Goal: Task Accomplishment & Management: Manage account settings

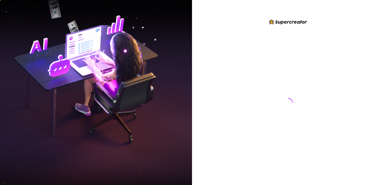
click at [342, 158] on div at bounding box center [288, 96] width 128 height 157
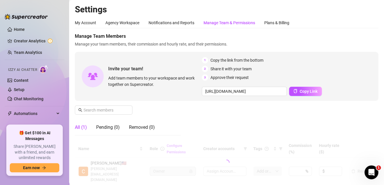
click at [358, 45] on span "Manage your team members, their commission and hourly rate, and their permissio…" at bounding box center [226, 44] width 303 height 6
click at [214, 22] on div "Manage Team & Permissions" at bounding box center [228, 23] width 51 height 6
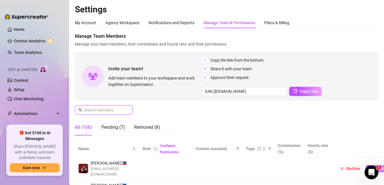
click at [120, 110] on input "text" at bounding box center [103, 110] width 41 height 6
paste input "[PERSON_NAME][EMAIL_ADDRESS][DOMAIN_NAME]"
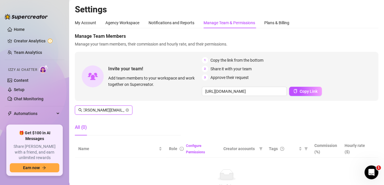
scroll to position [29, 0]
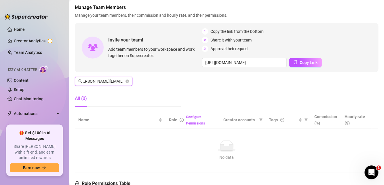
type input "[PERSON_NAME][EMAIL_ADDRESS][DOMAIN_NAME]"
click at [346, 94] on div "Manage Team Members Manage your team members, their commission and hourly rate,…" at bounding box center [226, 57] width 303 height 107
drag, startPoint x: 346, startPoint y: 150, endPoint x: 335, endPoint y: 150, distance: 10.9
click at [346, 150] on div "No data" at bounding box center [227, 146] width 292 height 12
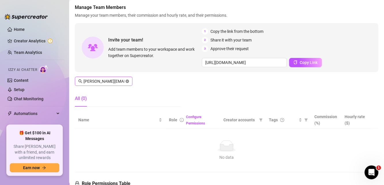
click at [127, 81] on icon "close-circle" at bounding box center [126, 80] width 3 height 3
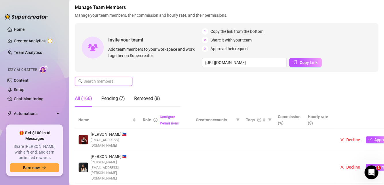
click at [100, 82] on input "text" at bounding box center [103, 81] width 41 height 6
click at [368, 93] on div "Manage Team Members Manage your team members, their commission and hourly rate,…" at bounding box center [226, 57] width 303 height 107
click at [97, 83] on input "text" at bounding box center [103, 81] width 41 height 6
paste input "[EMAIL_ADDRESS][DOMAIN_NAME]"
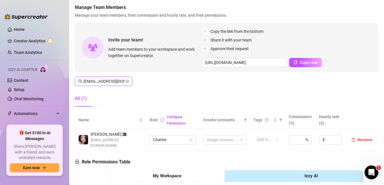
scroll to position [0, 16]
type input "[EMAIL_ADDRESS][DOMAIN_NAME]"
click at [231, 136] on input "search" at bounding box center [231, 139] width 1 height 7
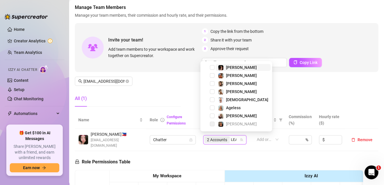
type input "[PERSON_NAME]"
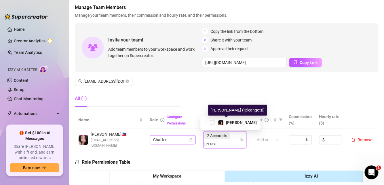
drag, startPoint x: 229, startPoint y: 124, endPoint x: 192, endPoint y: 137, distance: 39.8
click at [229, 124] on span "[PERSON_NAME]" at bounding box center [241, 122] width 31 height 5
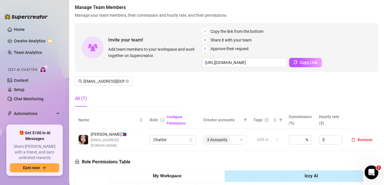
drag, startPoint x: 354, startPoint y: 105, endPoint x: 283, endPoint y: 87, distance: 73.1
click at [353, 105] on div "Manage Team Members Manage your team members, their commission and hourly rate,…" at bounding box center [226, 57] width 303 height 107
click at [127, 82] on icon "close-circle" at bounding box center [126, 80] width 3 height 3
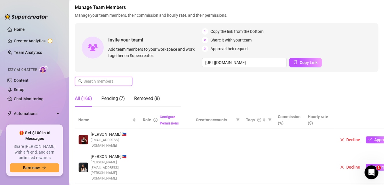
paste input "[EMAIL_ADDRESS][DOMAIN_NAME]"
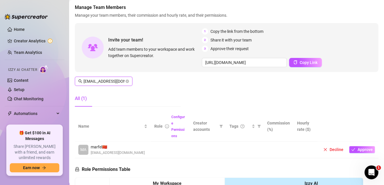
scroll to position [0, 10]
type input "[EMAIL_ADDRESS][DOMAIN_NAME]"
click at [351, 150] on button "Approve" at bounding box center [362, 149] width 26 height 7
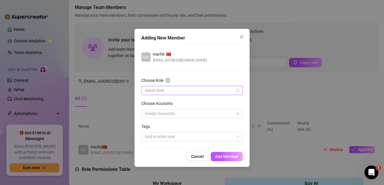
click at [185, 89] on input "Choose Role" at bounding box center [189, 90] width 89 height 9
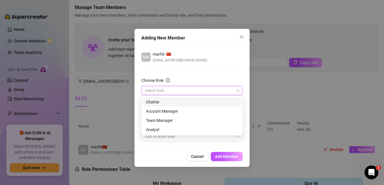
click at [164, 101] on div "Chatter" at bounding box center [192, 102] width 92 height 6
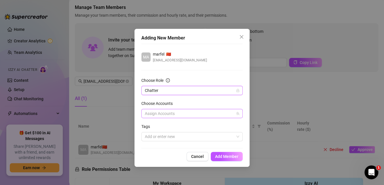
click at [175, 112] on div at bounding box center [188, 113] width 93 height 8
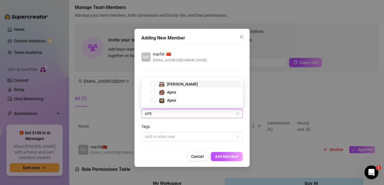
type input "APEX"
click at [152, 101] on span "Select tree node" at bounding box center [153, 100] width 5 height 5
type input "APEX"
click at [152, 93] on span "Select tree node" at bounding box center [153, 92] width 5 height 5
click at [228, 156] on span "Add Member" at bounding box center [226, 156] width 23 height 5
